Goal: Information Seeking & Learning: Check status

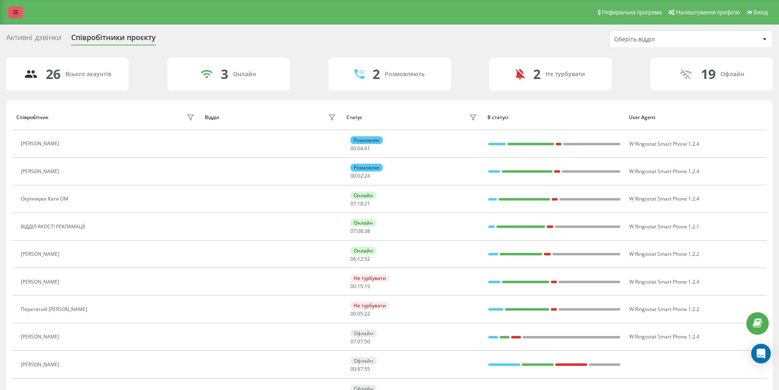
click at [13, 10] on icon at bounding box center [15, 12] width 5 height 6
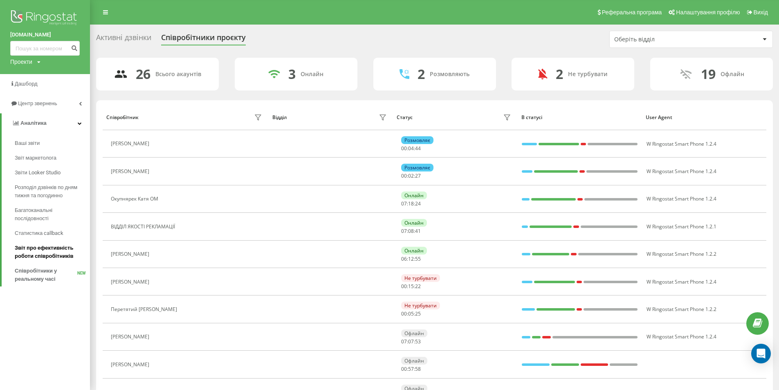
click at [36, 254] on span "Звіт про ефективність роботи співробітників" at bounding box center [50, 252] width 71 height 16
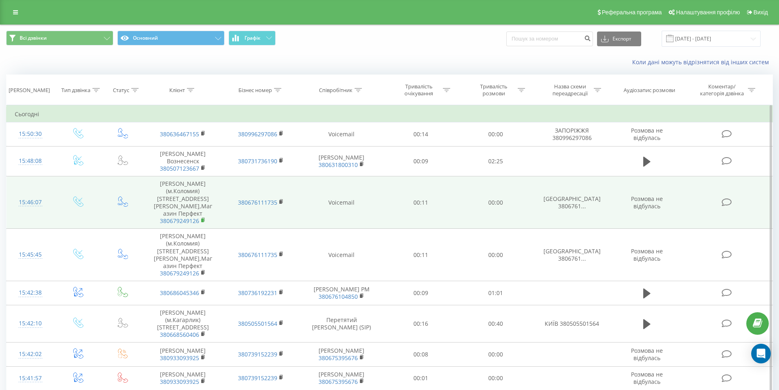
click at [202, 222] on rect at bounding box center [202, 220] width 2 height 4
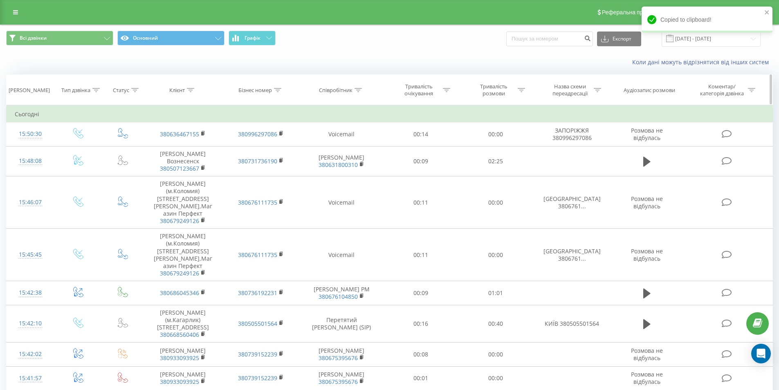
click at [358, 90] on icon at bounding box center [358, 90] width 7 height 4
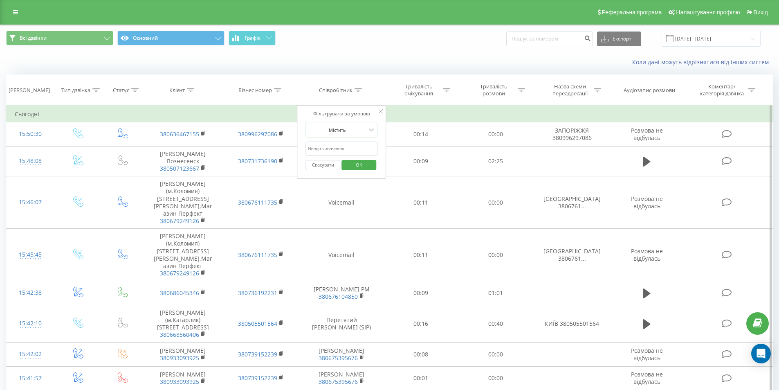
drag, startPoint x: 351, startPoint y: 165, endPoint x: 169, endPoint y: 119, distance: 187.2
click at [350, 165] on span "OK" at bounding box center [359, 164] width 23 height 13
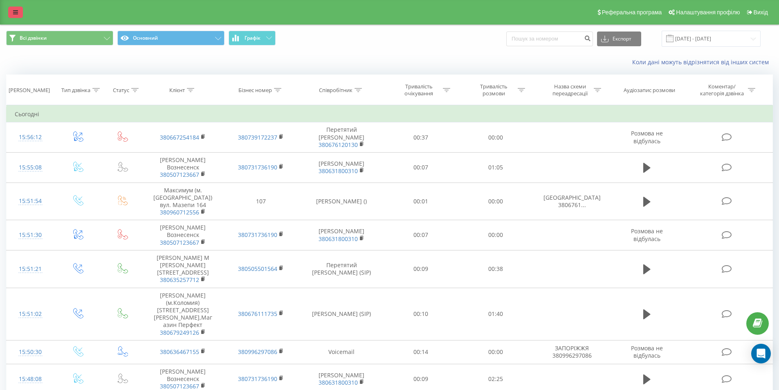
click at [17, 8] on link at bounding box center [15, 12] width 15 height 11
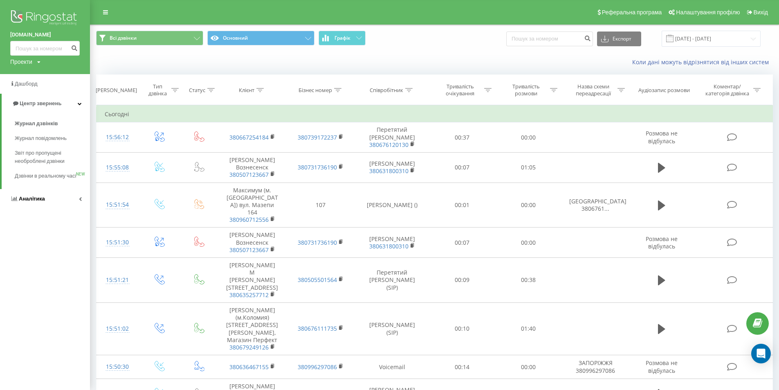
click at [43, 200] on link "Аналiтика" at bounding box center [45, 199] width 90 height 20
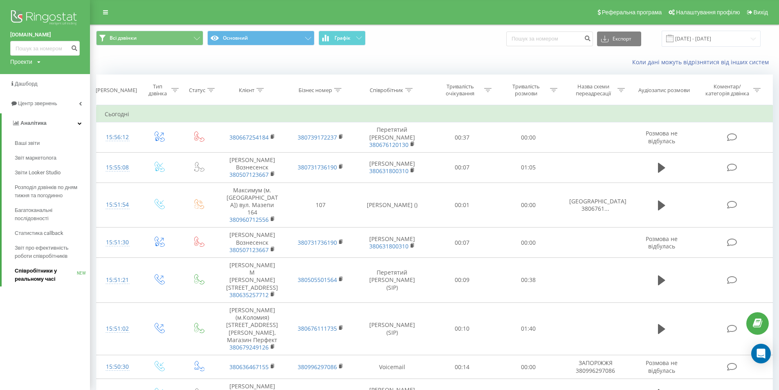
click at [35, 274] on span "Співробітники у реальному часі" at bounding box center [46, 275] width 62 height 16
